Goal: Task Accomplishment & Management: Complete application form

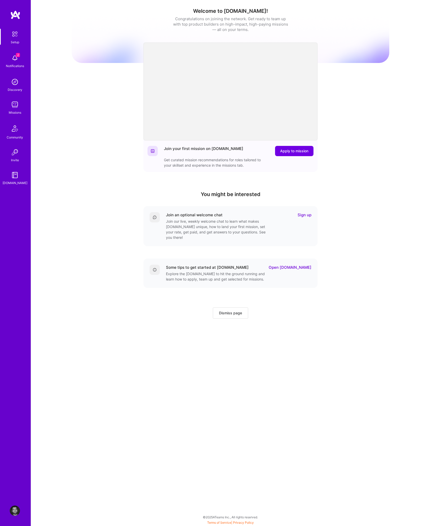
drag, startPoint x: 90, startPoint y: 158, endPoint x: 68, endPoint y: 147, distance: 24.6
click at [86, 158] on div "Welcome to [DOMAIN_NAME]! Congratulations on joining the network. Get ready to …" at bounding box center [230, 168] width 317 height 329
click at [18, 58] on img at bounding box center [15, 58] width 10 height 10
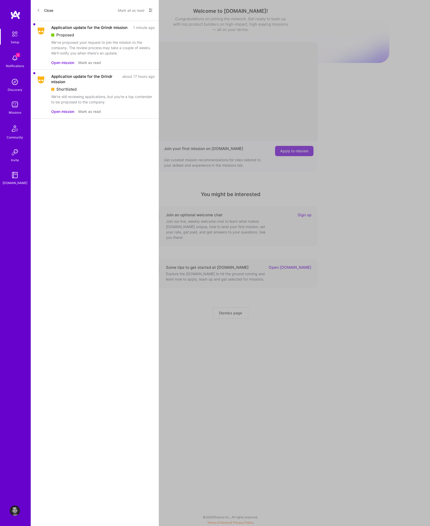
click at [62, 111] on button "Open mission" at bounding box center [62, 111] width 23 height 5
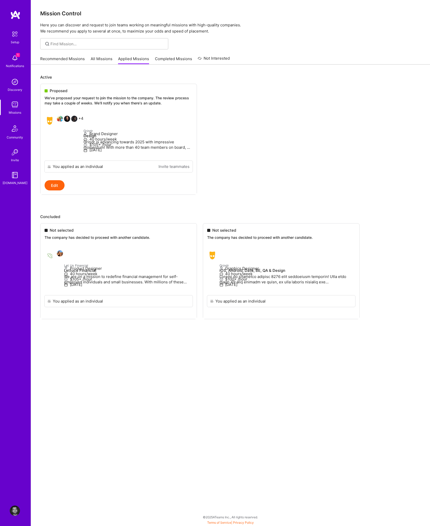
drag, startPoint x: 309, startPoint y: 181, endPoint x: 291, endPoint y: 169, distance: 21.6
click at [305, 180] on ul "Proposed We've proposed your request to join the mission to the company. The re…" at bounding box center [230, 147] width 380 height 126
click at [83, 153] on p "[DATE]" at bounding box center [137, 149] width 109 height 5
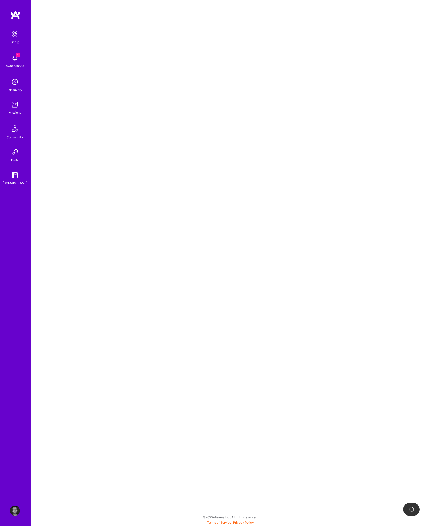
select select "US"
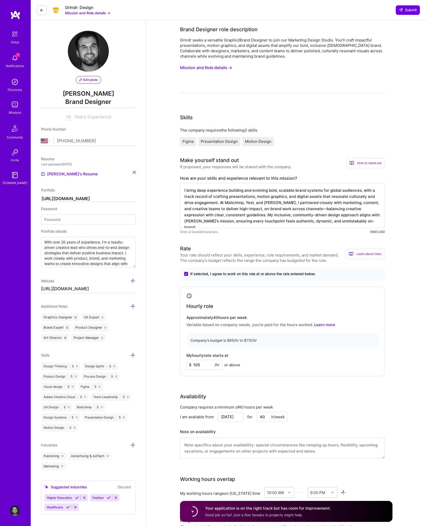
click at [17, 60] on img at bounding box center [15, 58] width 10 height 10
click at [15, 34] on img at bounding box center [14, 34] width 11 height 11
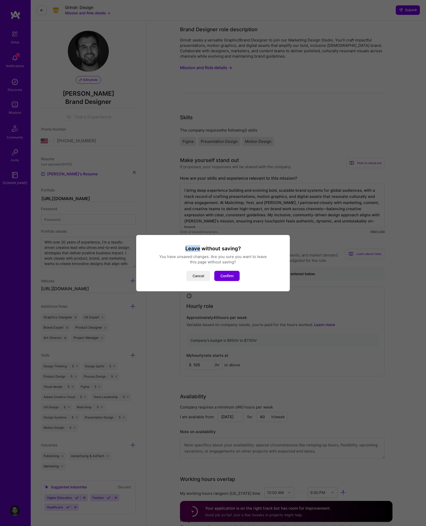
click at [13, 35] on div "Leave without saving? You have unsaved changes. Are you sure you want to leave …" at bounding box center [213, 263] width 426 height 526
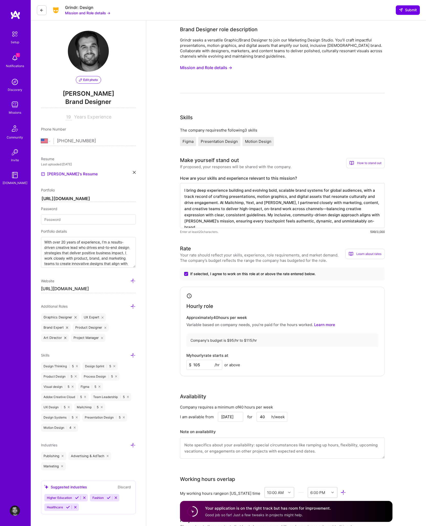
click at [15, 104] on img at bounding box center [15, 105] width 10 height 10
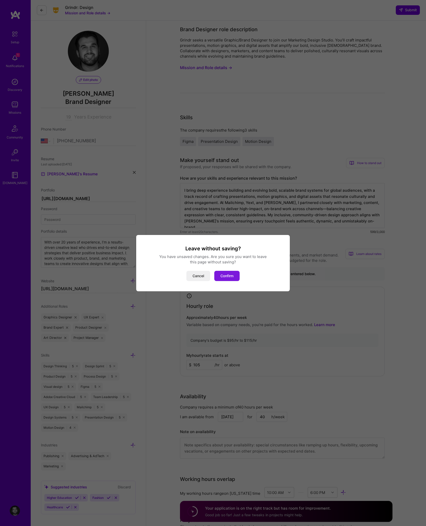
click at [227, 275] on button "Confirm" at bounding box center [226, 276] width 25 height 10
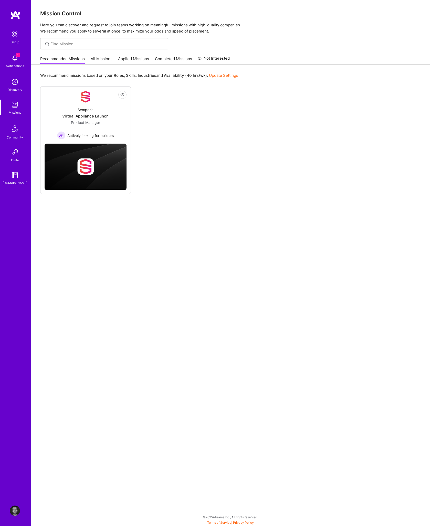
drag, startPoint x: 232, startPoint y: 298, endPoint x: 238, endPoint y: 302, distance: 7.2
click at [233, 299] on div "We recommend missions based on your Roles , Skills , Industries and Availabilit…" at bounding box center [230, 274] width 399 height 421
click at [239, 314] on div "We recommend missions based on your Roles , Skills , Industries and Availabilit…" at bounding box center [230, 274] width 399 height 421
click at [149, 312] on div "We recommend missions based on your Roles , Skills , Industries and Availabilit…" at bounding box center [230, 274] width 399 height 421
